Goal: Task Accomplishment & Management: Manage account settings

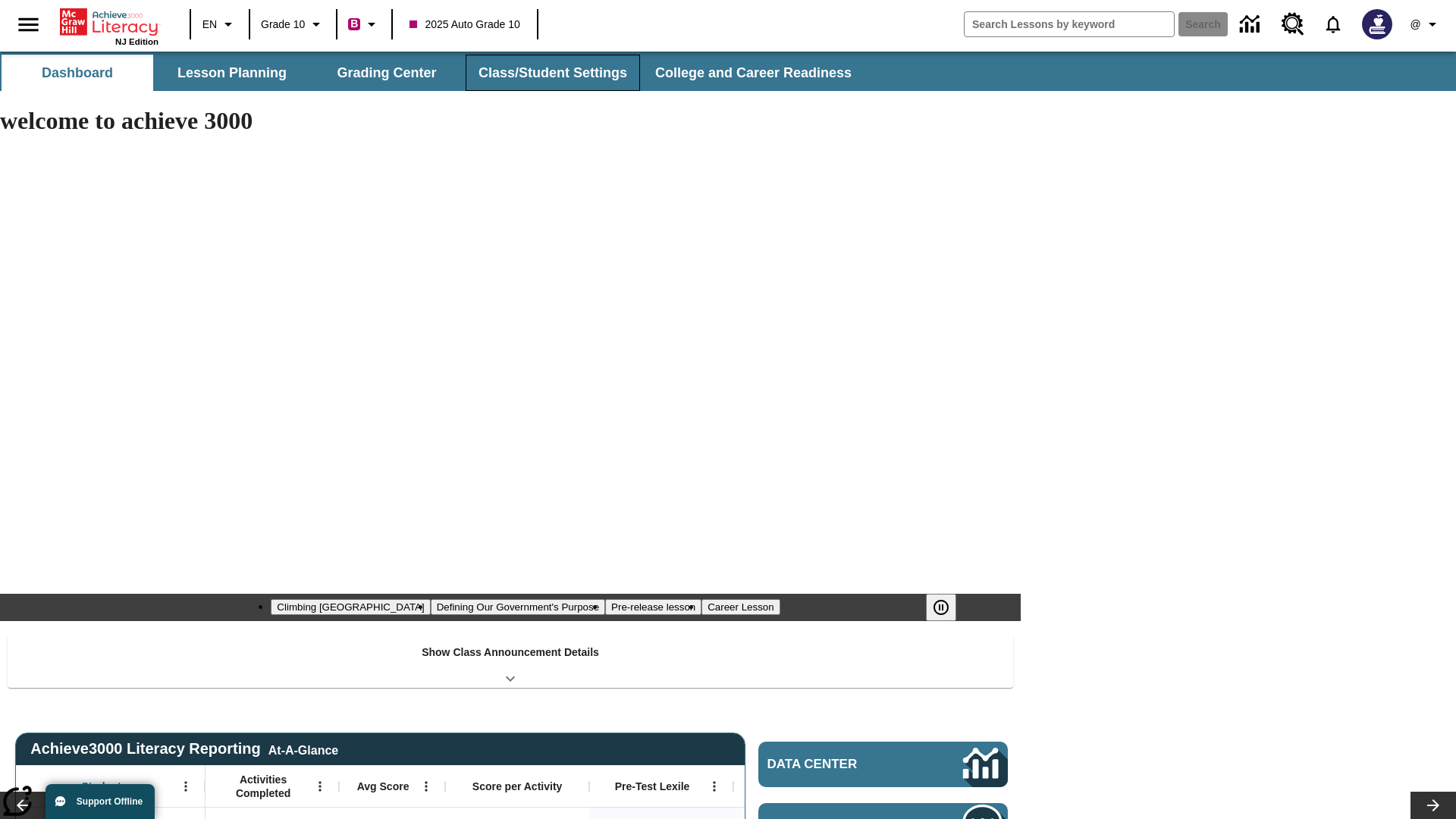
click at [551, 73] on button "Class/Student Settings" at bounding box center [553, 73] width 174 height 37
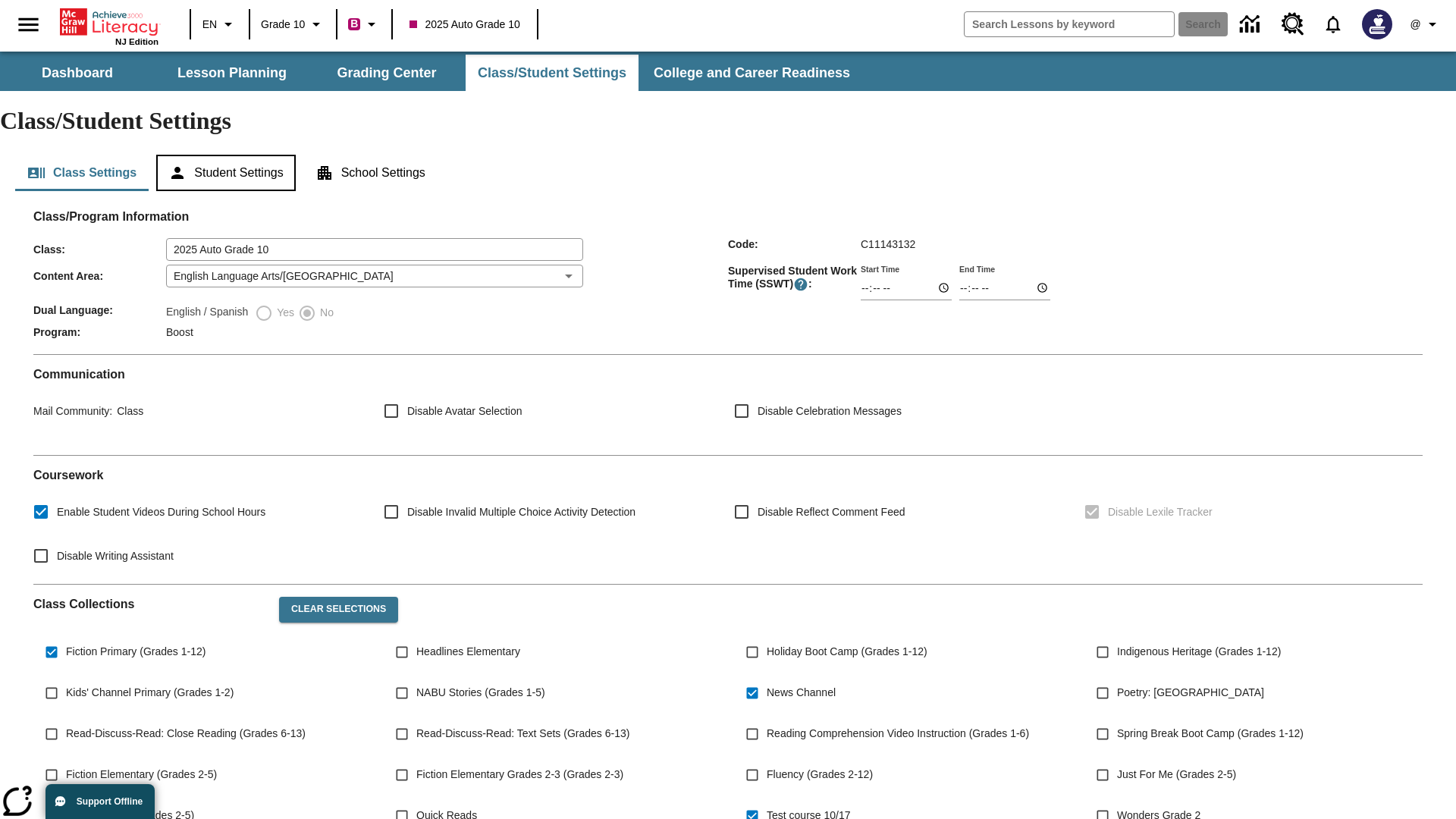
click at [228, 155] on button "Student Settings" at bounding box center [225, 173] width 139 height 37
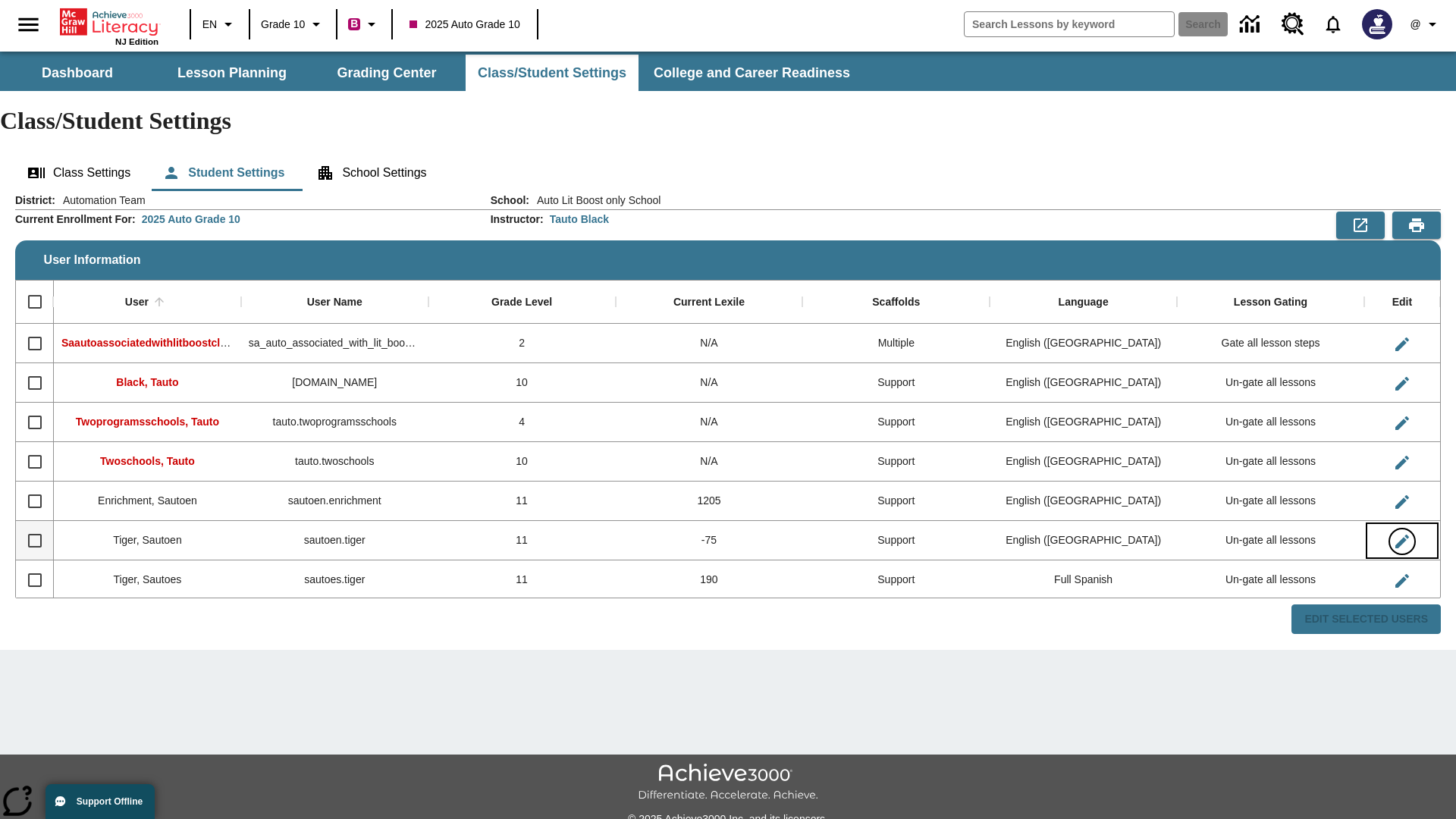
click at [1402, 534] on icon "Edit User" at bounding box center [1402, 541] width 14 height 14
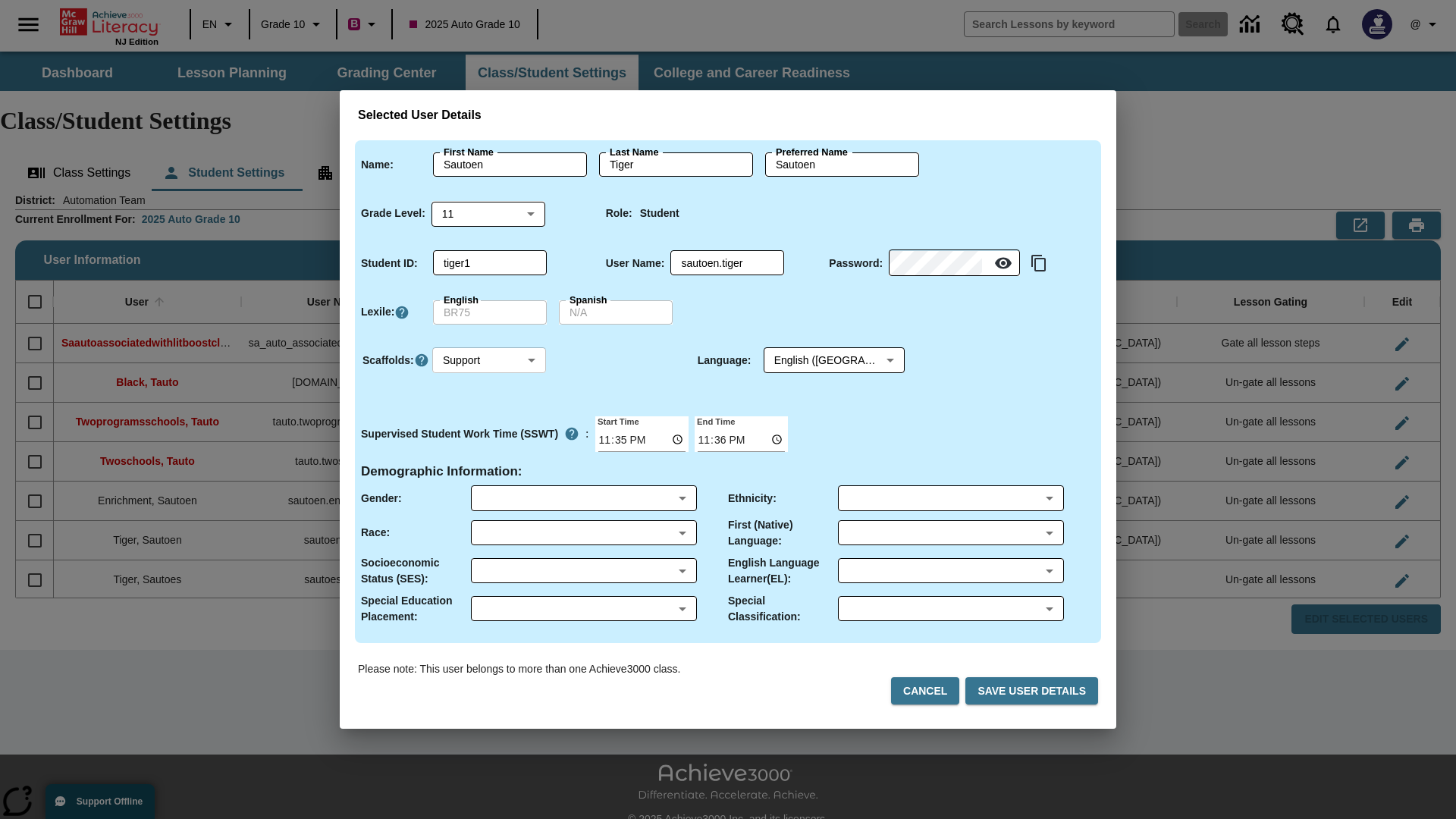
click at [489, 360] on body "Skip to main content NJ Edition EN Grade 10 B 2025 Auto Grade 10 Search 0 @ Das…" at bounding box center [728, 452] width 1456 height 801
click at [489, 417] on li "Support" at bounding box center [489, 416] width 114 height 25
click at [820, 360] on body "Skip to main content NJ Edition EN Grade 10 B 2025 Auto Grade 10 Search 0 @ Das…" at bounding box center [728, 452] width 1456 height 801
click at [489, 360] on body "Skip to main content NJ Edition EN Grade 10 B 2025 Auto Grade 10 Search 0 @ Das…" at bounding box center [728, 452] width 1456 height 801
click at [489, 441] on li "Enrichment" at bounding box center [489, 441] width 114 height 25
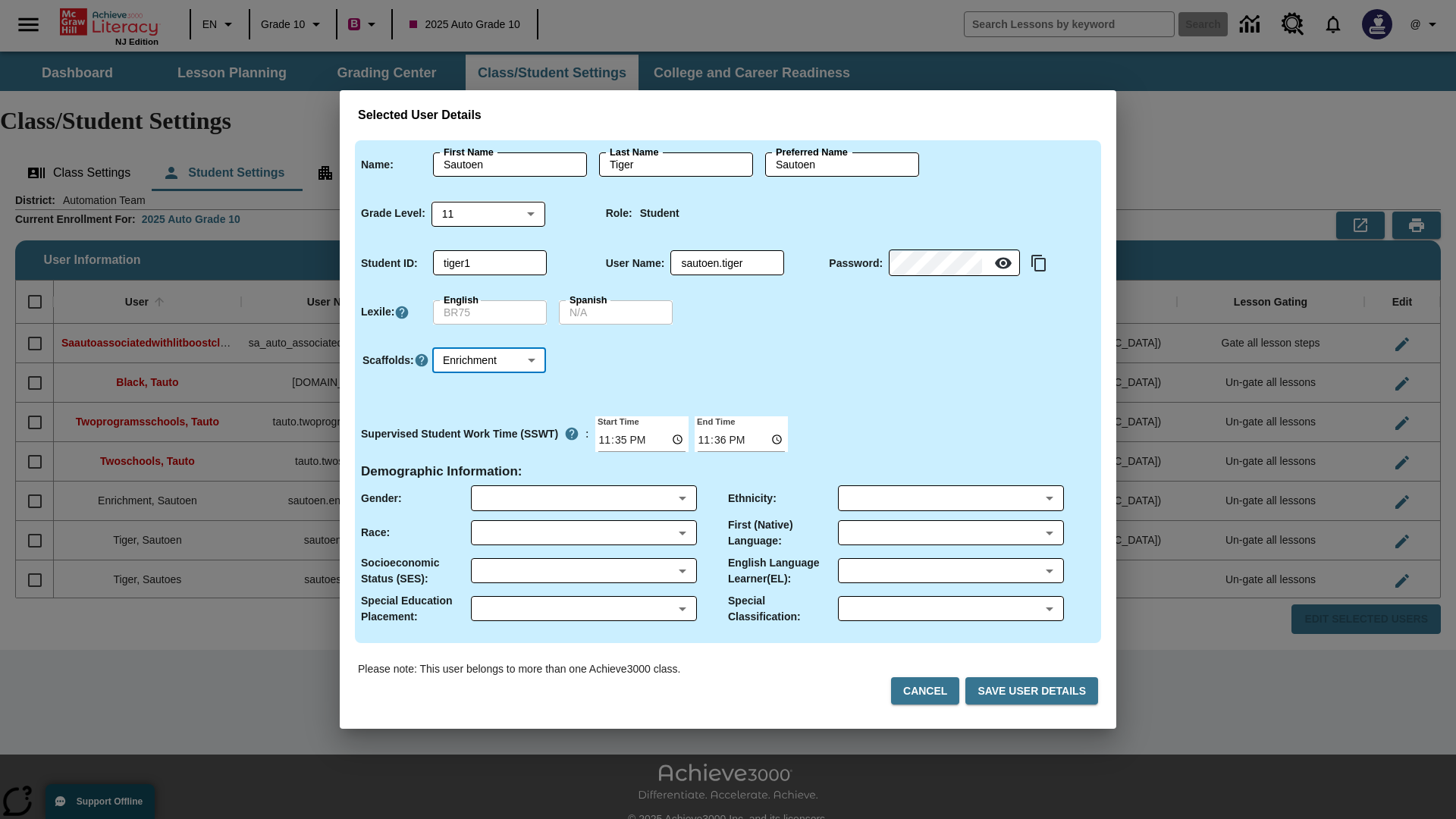
click at [489, 360] on body "Skip to main content NJ Edition EN Grade 10 B 2025 Auto Grade 10 Search 0 @ Das…" at bounding box center [728, 452] width 1456 height 801
click at [489, 391] on li "Standard" at bounding box center [489, 391] width 114 height 25
type input "0"
